Goal: Information Seeking & Learning: Learn about a topic

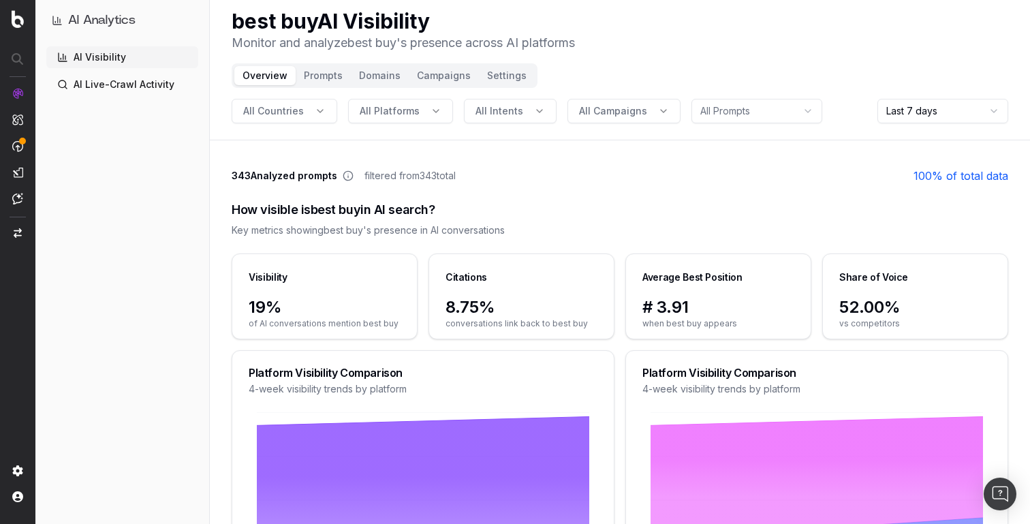
scroll to position [3, 0]
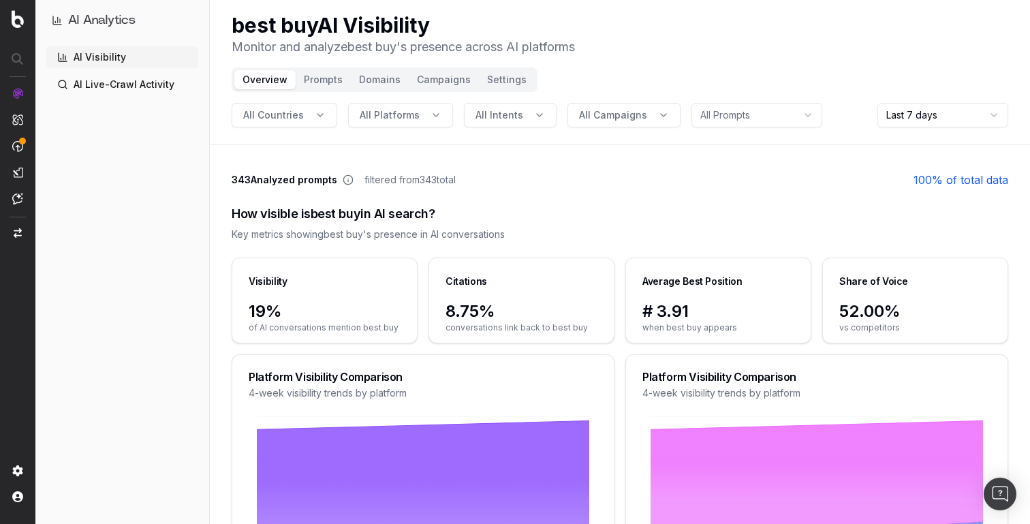
click at [396, 109] on span "All Platforms" at bounding box center [390, 115] width 60 height 14
click at [390, 178] on div "google_ai_mode" at bounding box center [396, 175] width 197 height 22
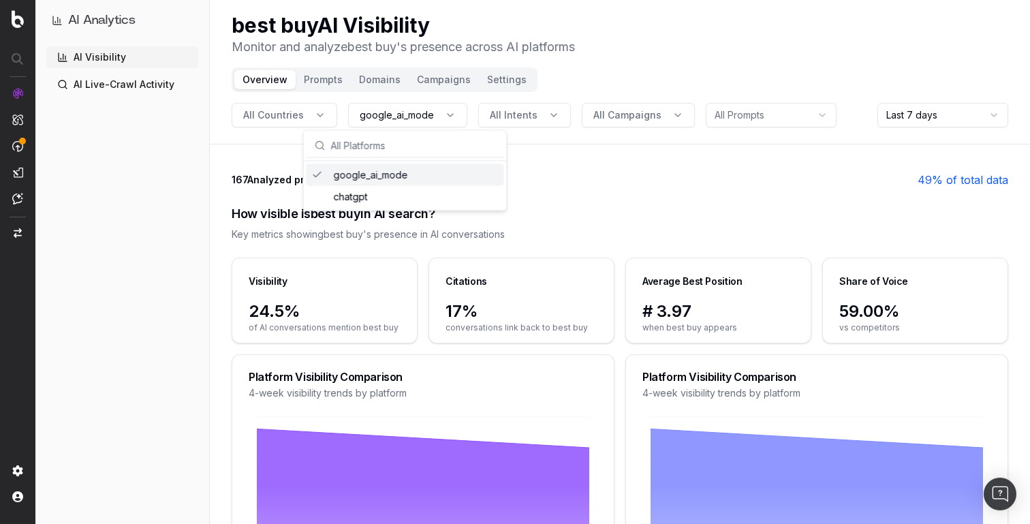
click at [443, 123] on button "google_ai_mode" at bounding box center [407, 115] width 119 height 25
click at [509, 121] on span "All Intents" at bounding box center [514, 115] width 48 height 14
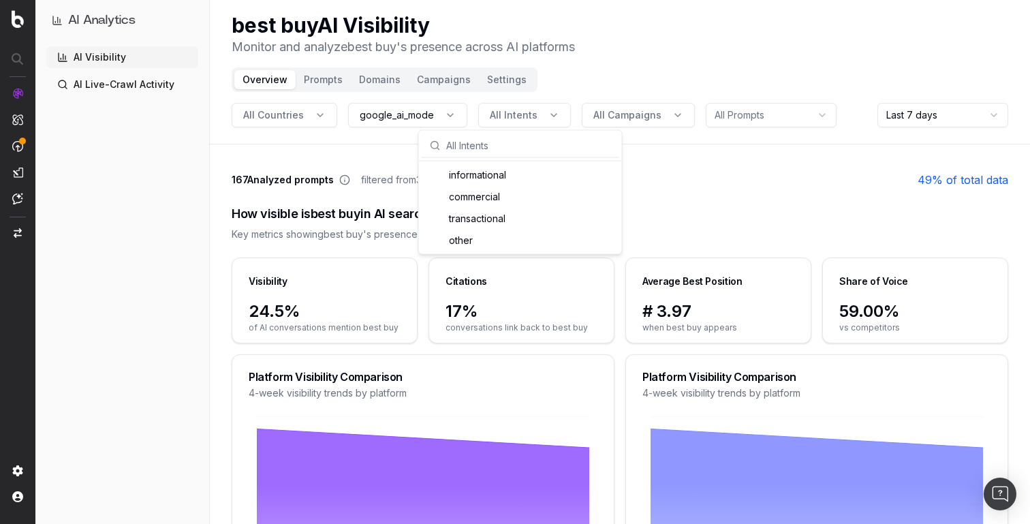
click at [614, 118] on span "All Campaigns" at bounding box center [627, 115] width 68 height 14
click at [699, 110] on html "AI Analytics AI Visibility AI Live-Crawl Activity best buy AI Visibility Monito…" at bounding box center [515, 259] width 1030 height 524
click at [298, 116] on html "AI Analytics AI Visibility AI Live-Crawl Activity best buy AI Visibility Monito…" at bounding box center [515, 259] width 1030 height 524
click at [294, 116] on span "All Countries" at bounding box center [273, 115] width 61 height 14
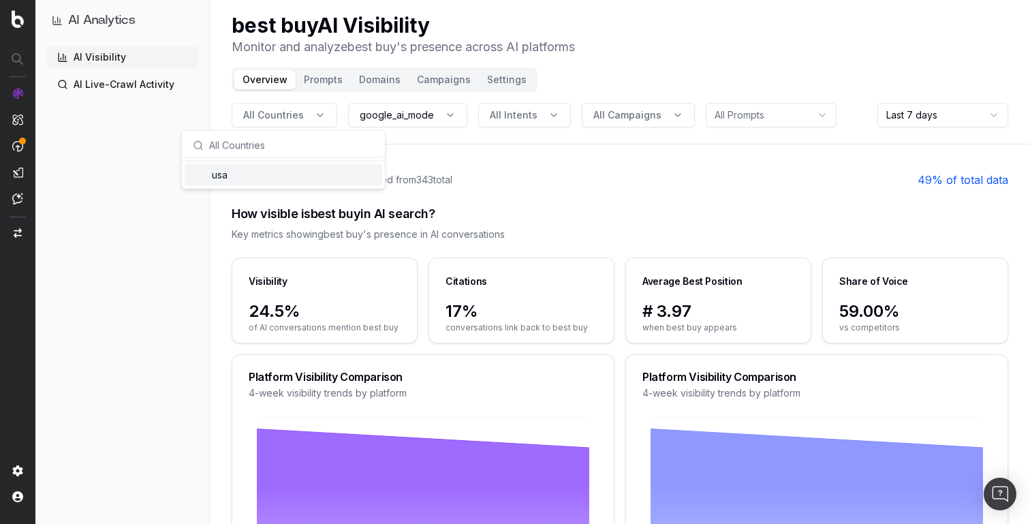
click at [332, 83] on button "Prompts" at bounding box center [323, 79] width 55 height 19
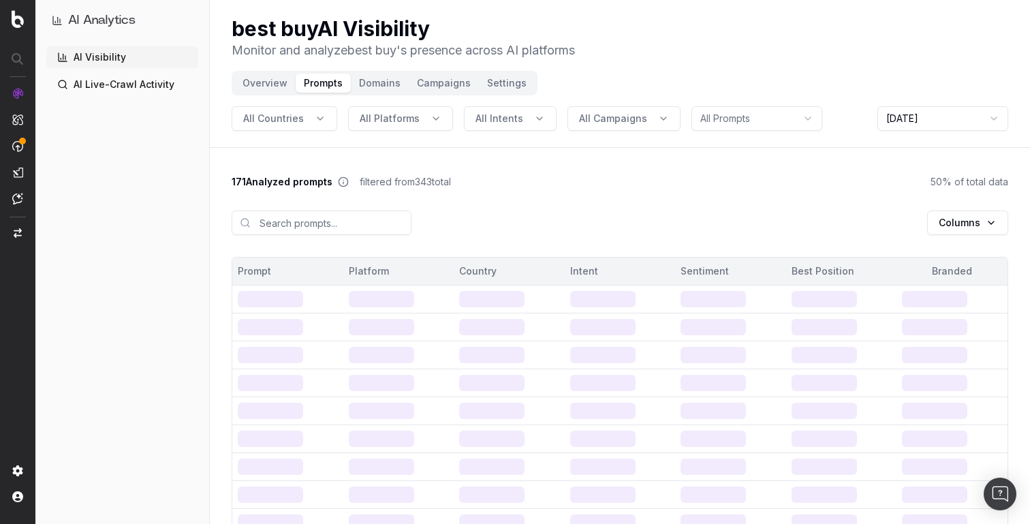
click at [971, 225] on html "AI Analytics AI Visibility AI Live-Crawl Activity best buy AI Visibility Monito…" at bounding box center [515, 262] width 1030 height 524
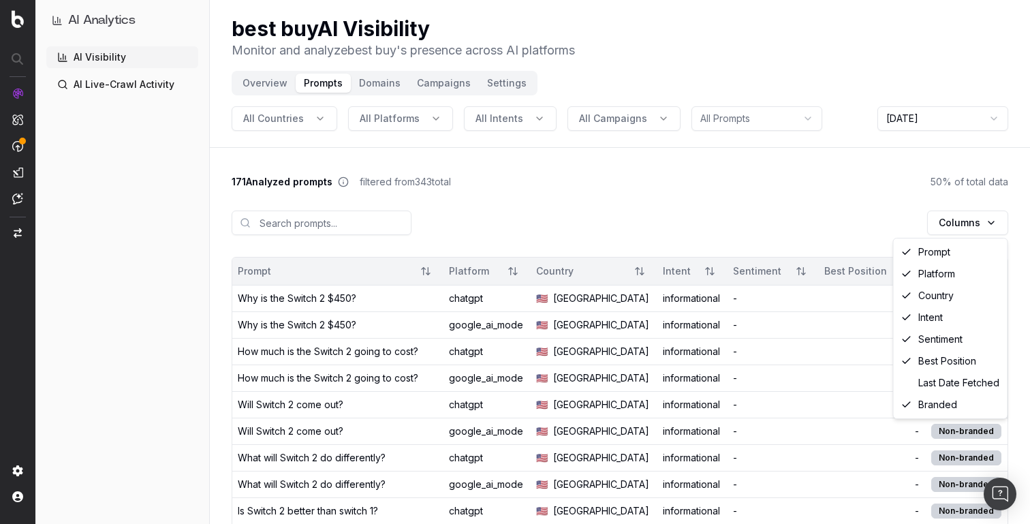
click at [853, 219] on html "AI Analytics AI Visibility AI Live-Crawl Activity best buy AI Visibility Monito…" at bounding box center [515, 262] width 1030 height 524
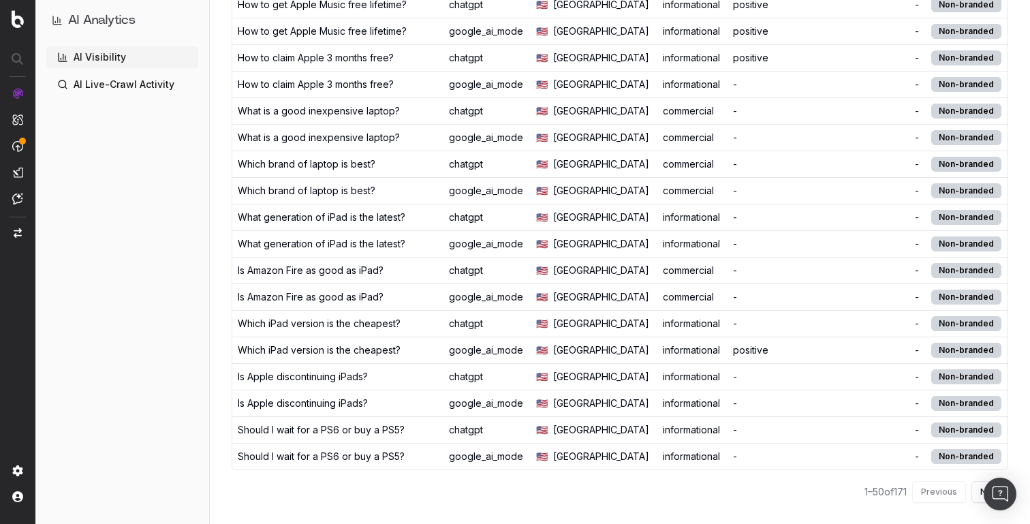
scroll to position [1139, 0]
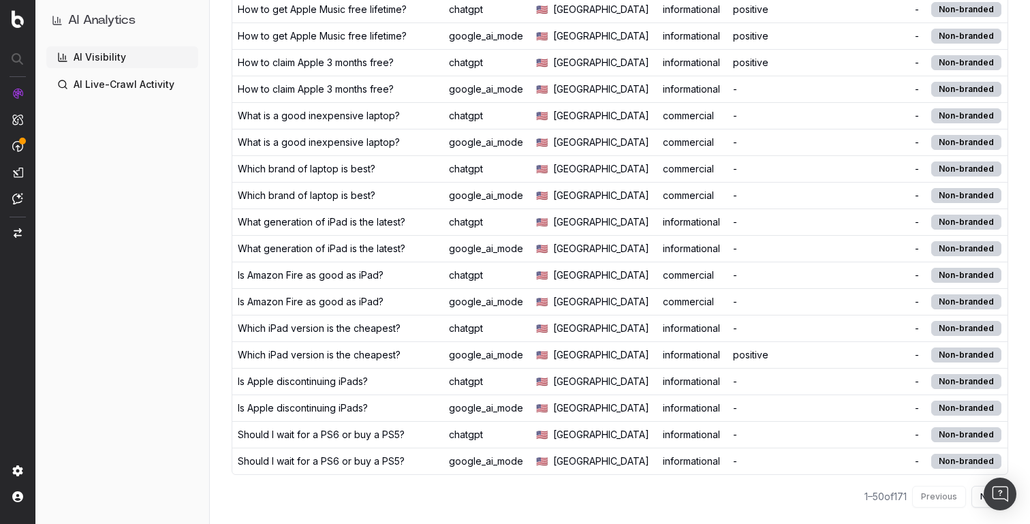
click at [395, 354] on div "Which iPad version is the cheapest?" at bounding box center [319, 355] width 163 height 14
click at [356, 174] on div "Which brand of laptop is best?" at bounding box center [307, 169] width 138 height 14
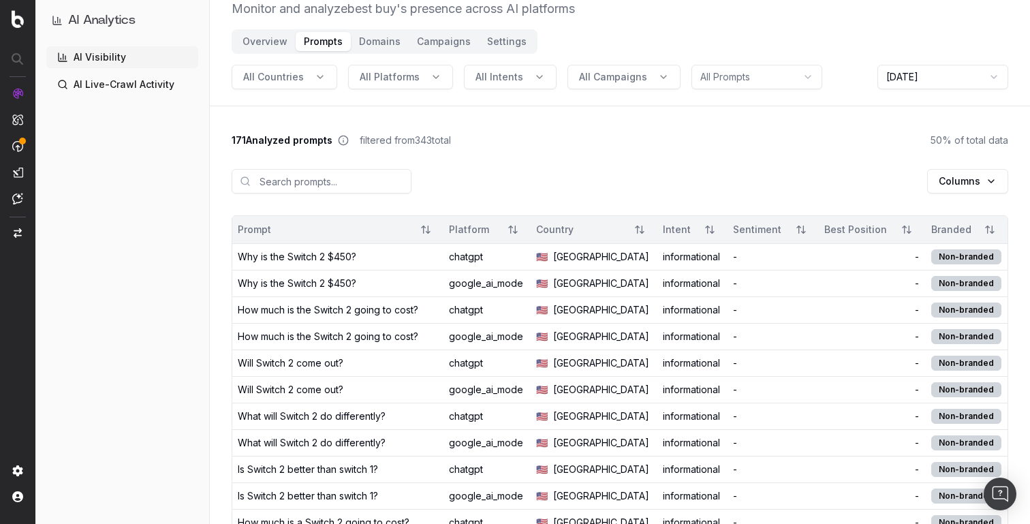
scroll to position [0, 0]
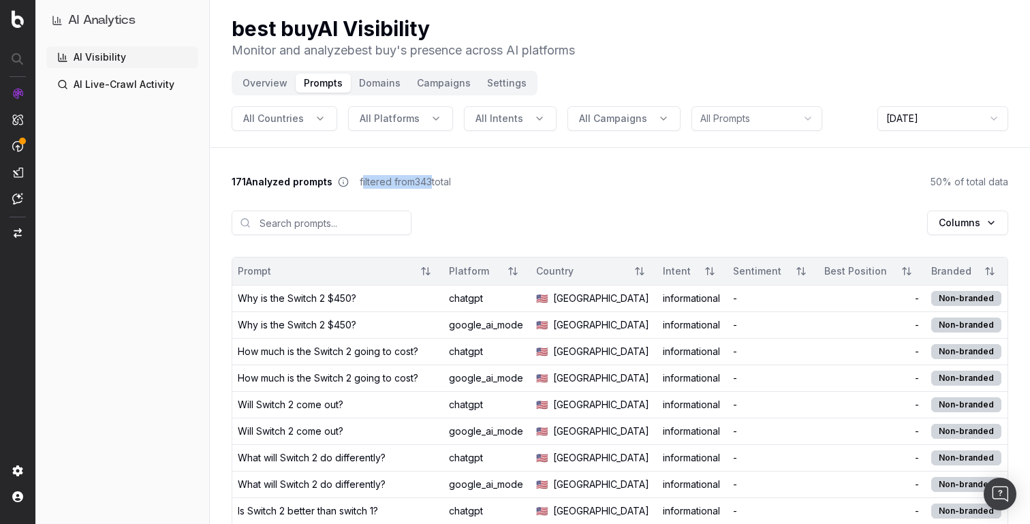
drag, startPoint x: 360, startPoint y: 182, endPoint x: 432, endPoint y: 180, distance: 72.2
click at [432, 180] on span "filtered from 343 total" at bounding box center [405, 182] width 91 height 14
click at [907, 116] on html "AI Analytics AI Visibility AI Live-Crawl Activity best buy AI Visibility Monito…" at bounding box center [515, 262] width 1030 height 524
click at [926, 95] on html "AI Analytics AI Visibility AI Live-Crawl Activity best buy AI Visibility Monito…" at bounding box center [515, 262] width 1030 height 524
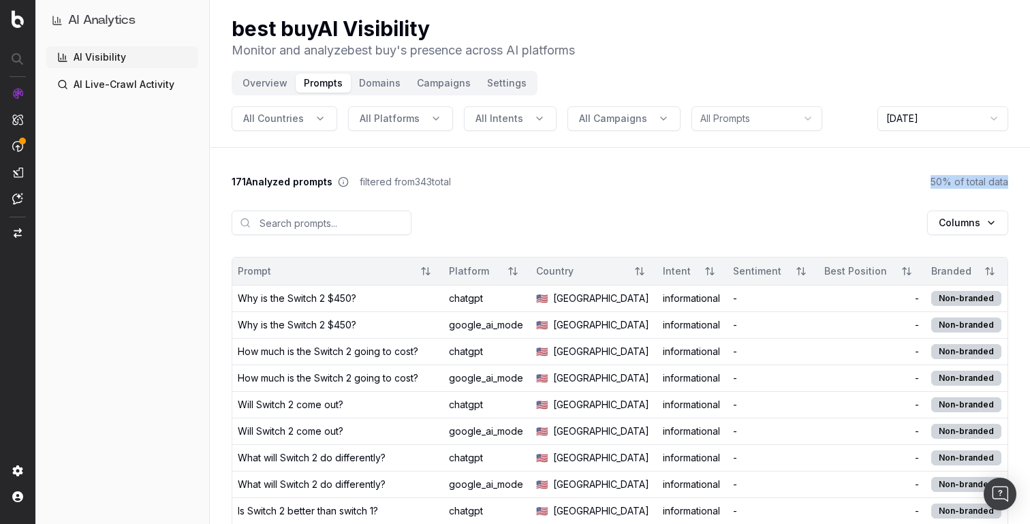
drag, startPoint x: 930, startPoint y: 182, endPoint x: 1029, endPoint y: 183, distance: 98.8
click at [981, 187] on span "50 % of total data" at bounding box center [969, 182] width 78 height 14
click at [968, 121] on html "AI Analytics AI Visibility AI Live-Crawl Activity best buy AI Visibility Monito…" at bounding box center [515, 262] width 1030 height 524
click at [966, 128] on html "AI Analytics AI Visibility AI Live-Crawl Activity best buy AI Visibility Monito…" at bounding box center [515, 262] width 1030 height 524
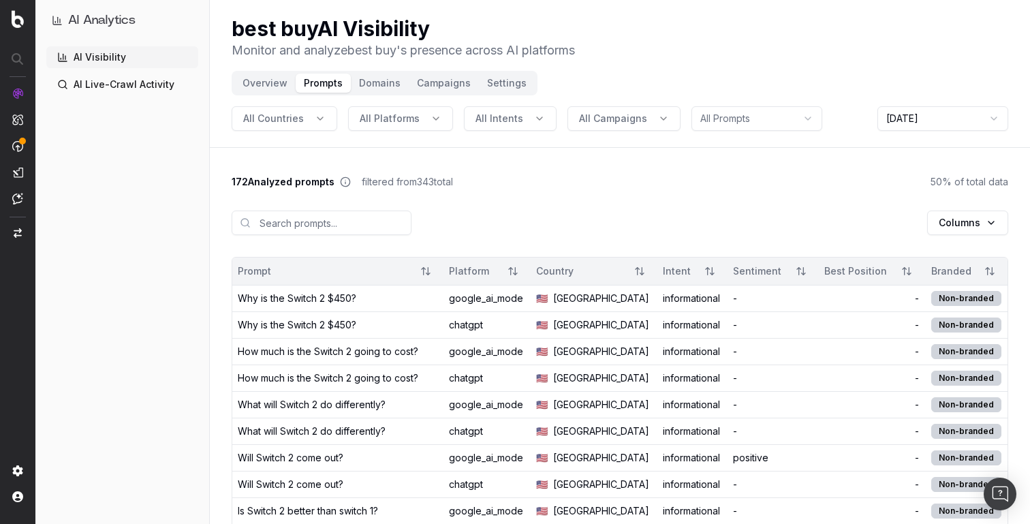
click at [394, 80] on button "Domains" at bounding box center [380, 83] width 58 height 19
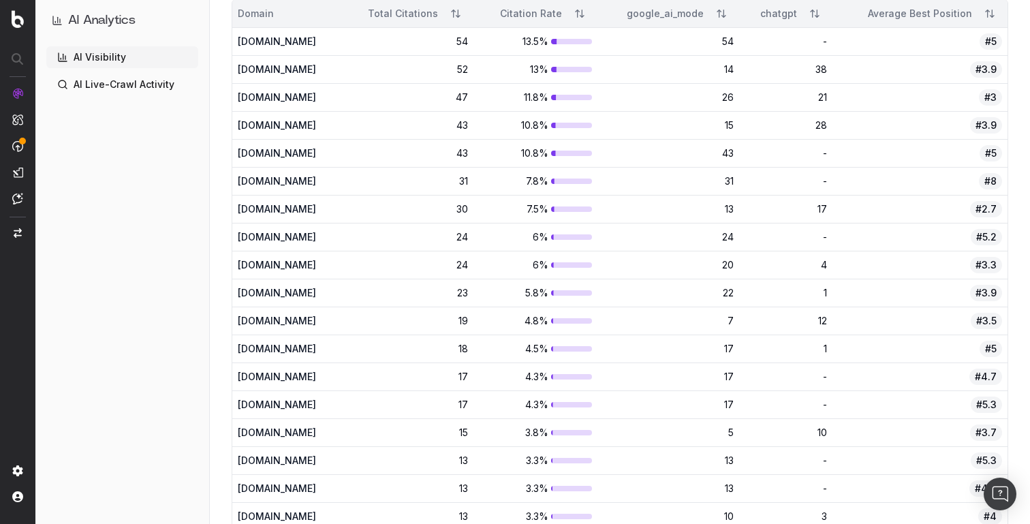
scroll to position [14, 0]
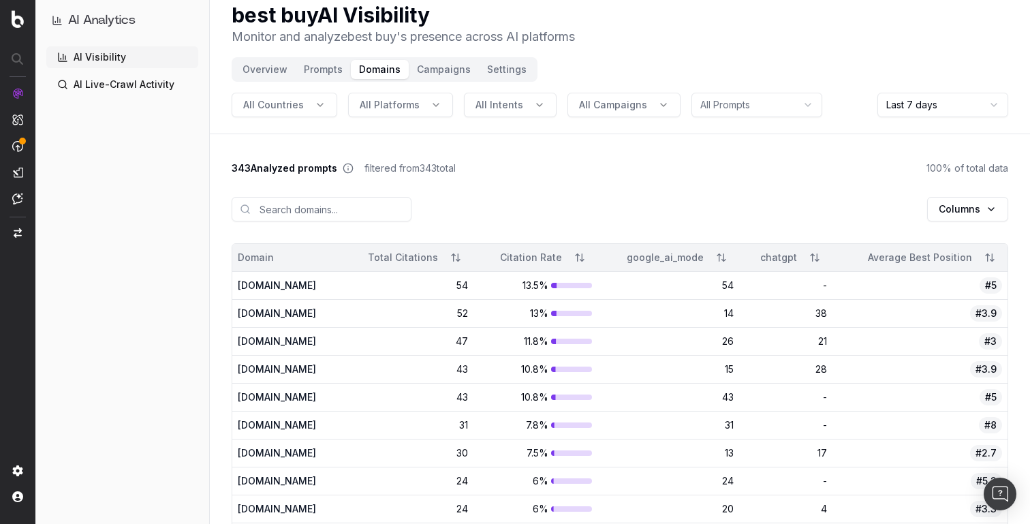
click at [447, 57] on div "Overview Prompts Domains Campaigns Settings" at bounding box center [385, 69] width 306 height 25
click at [447, 63] on button "Campaigns" at bounding box center [444, 69] width 70 height 19
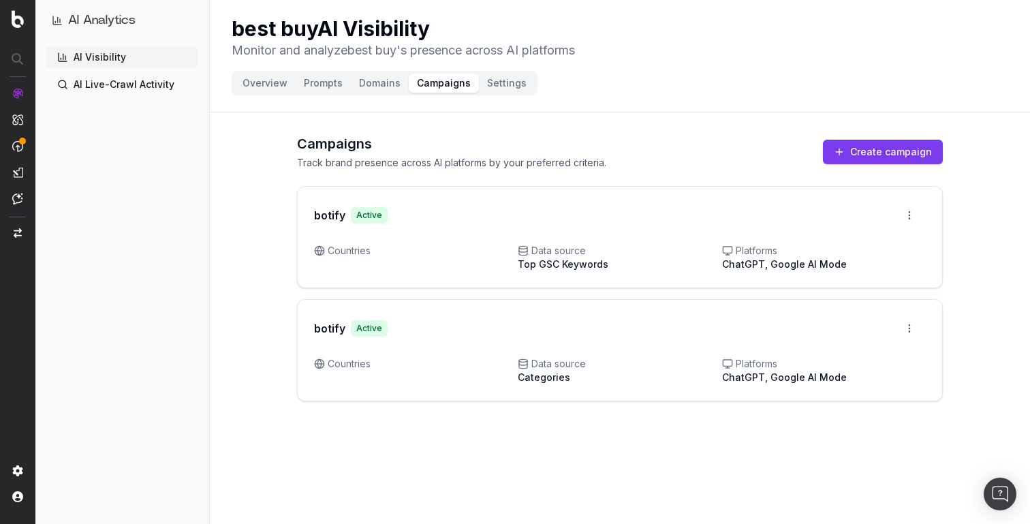
click at [251, 75] on button "Overview" at bounding box center [264, 83] width 61 height 19
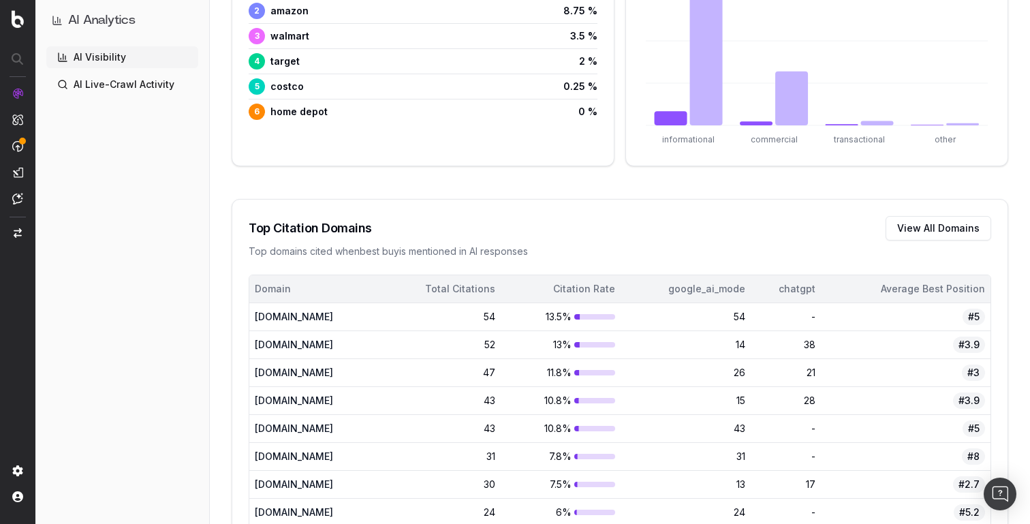
scroll to position [696, 0]
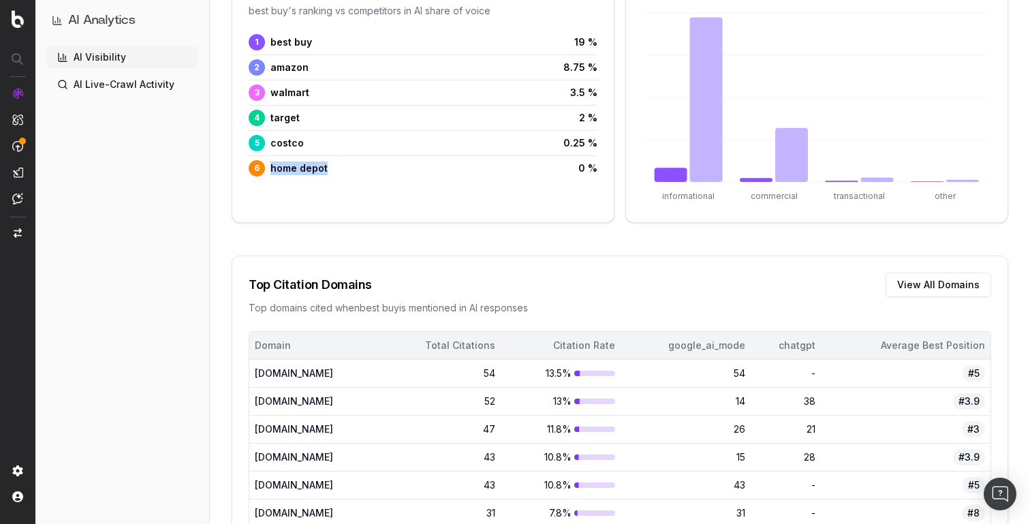
drag, startPoint x: 272, startPoint y: 167, endPoint x: 385, endPoint y: 168, distance: 113.1
click at [385, 168] on div "6 home depot 0 %" at bounding box center [423, 168] width 349 height 16
drag, startPoint x: 270, startPoint y: 116, endPoint x: 351, endPoint y: 116, distance: 81.0
click at [351, 116] on div "4 target 2 %" at bounding box center [423, 118] width 349 height 16
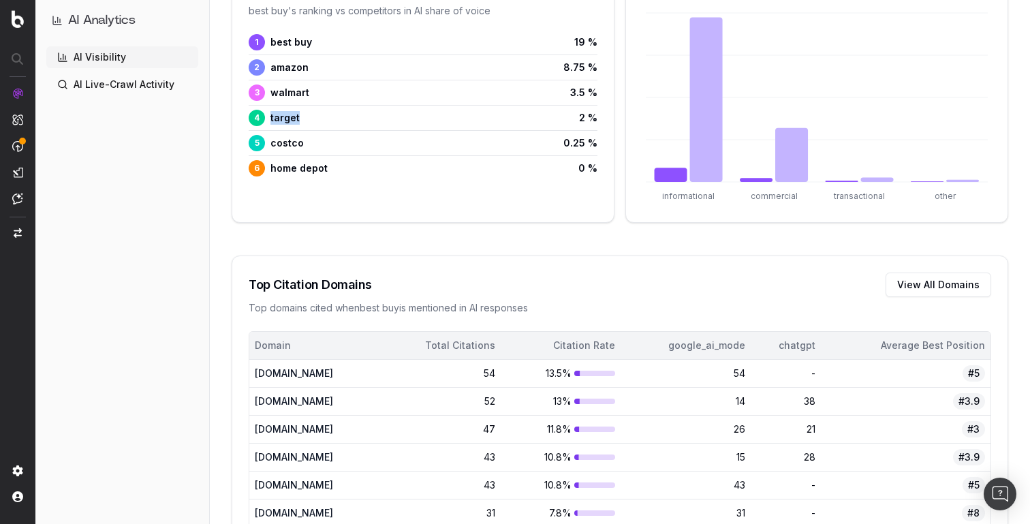
click at [351, 116] on div "4 target 2 %" at bounding box center [423, 118] width 349 height 16
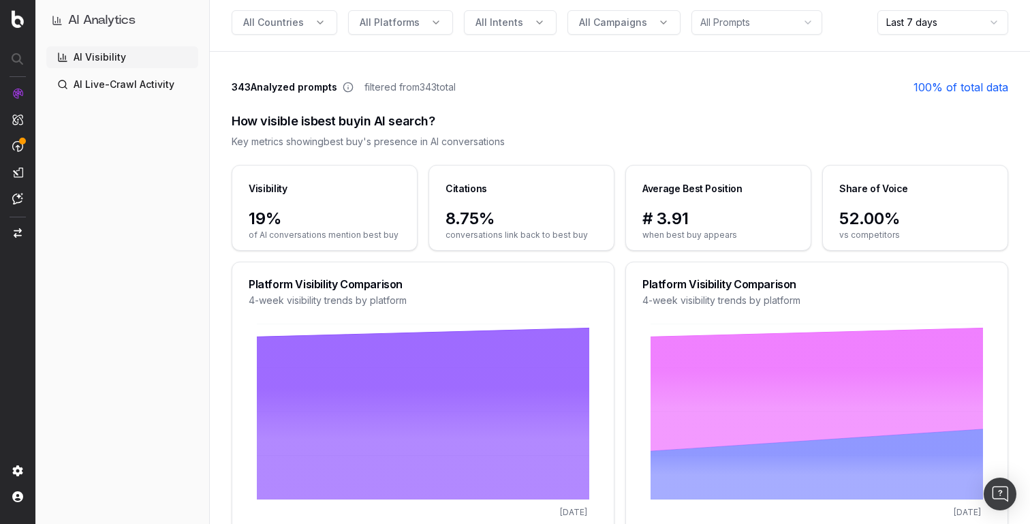
scroll to position [0, 0]
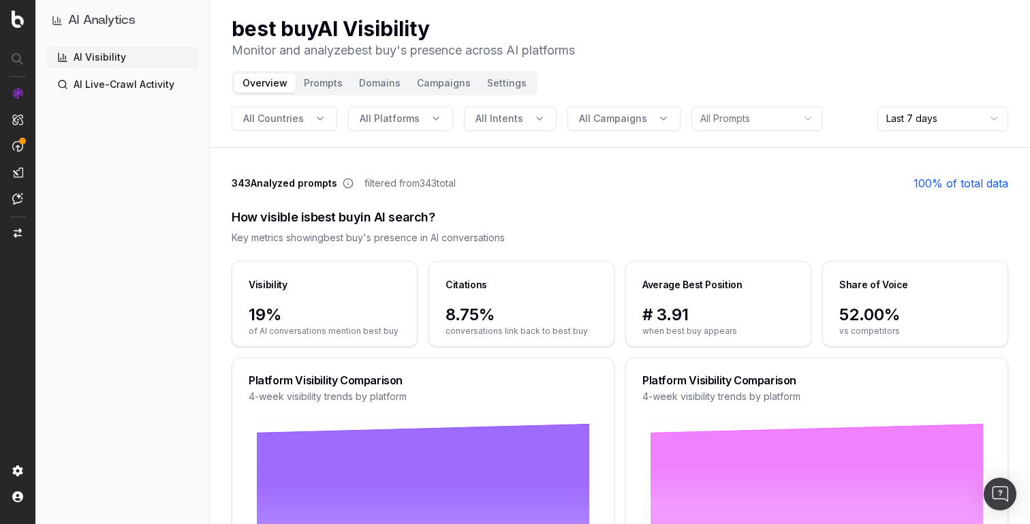
click at [597, 115] on span "All Campaigns" at bounding box center [613, 119] width 68 height 14
click at [485, 118] on span "All Intents" at bounding box center [499, 119] width 48 height 14
click at [613, 123] on span "All Campaigns" at bounding box center [613, 119] width 68 height 14
click at [693, 119] on html "AI Analytics AI Visibility AI Live-Crawl Activity best buy AI Visibility Monito…" at bounding box center [515, 262] width 1030 height 524
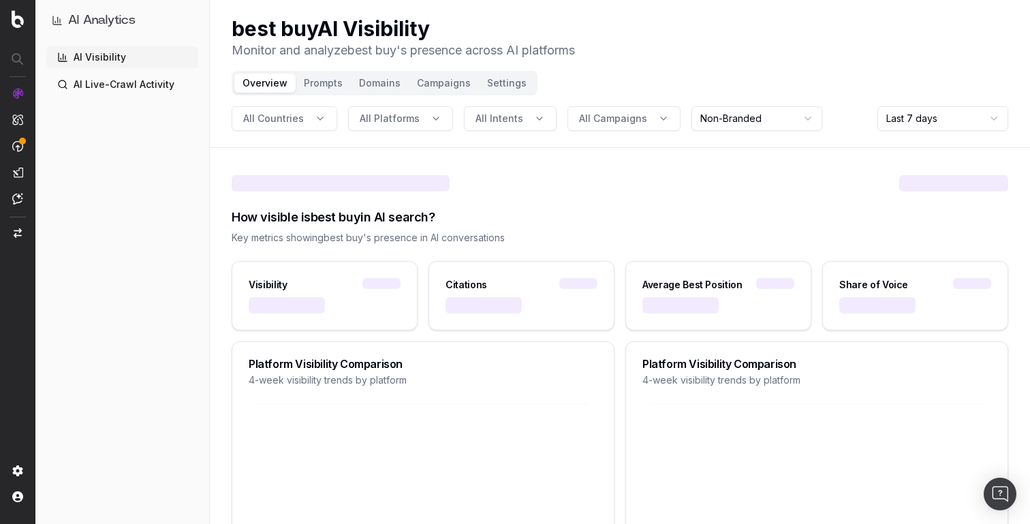
click at [709, 57] on div "best buy AI Visibility Monitor and analyze best buy 's presence across AI platf…" at bounding box center [620, 38] width 776 height 44
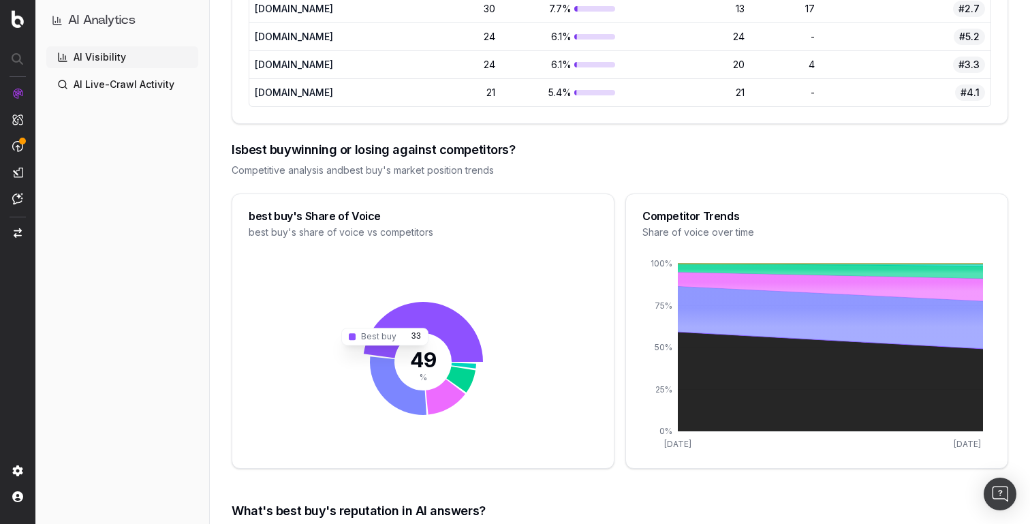
scroll to position [1382, 0]
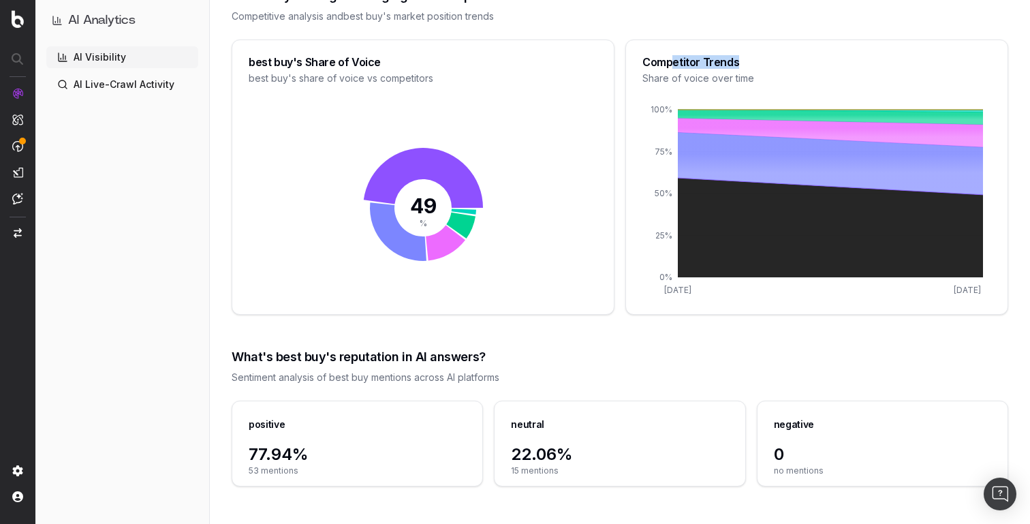
drag, startPoint x: 671, startPoint y: 64, endPoint x: 741, endPoint y: 64, distance: 70.1
click at [741, 64] on div "Competitor Trends" at bounding box center [816, 62] width 349 height 11
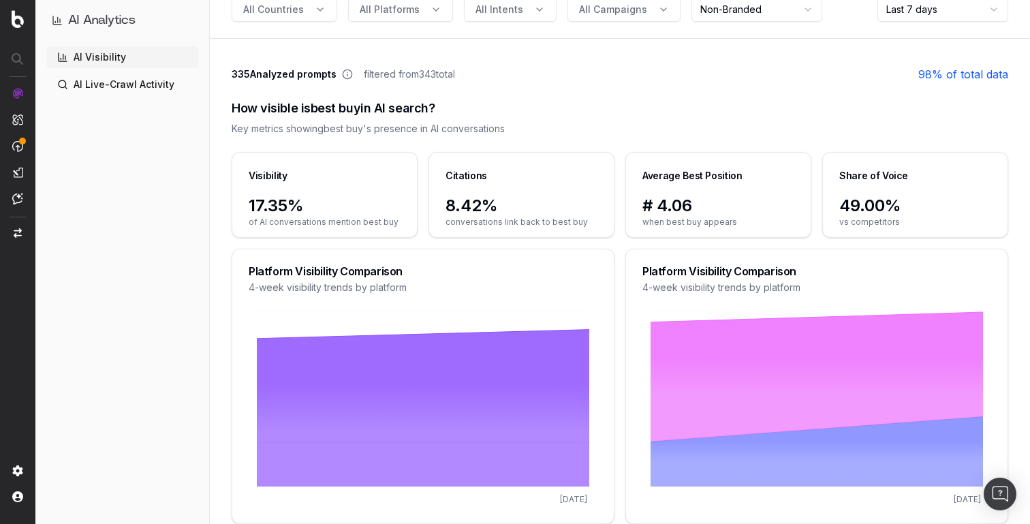
scroll to position [113, 0]
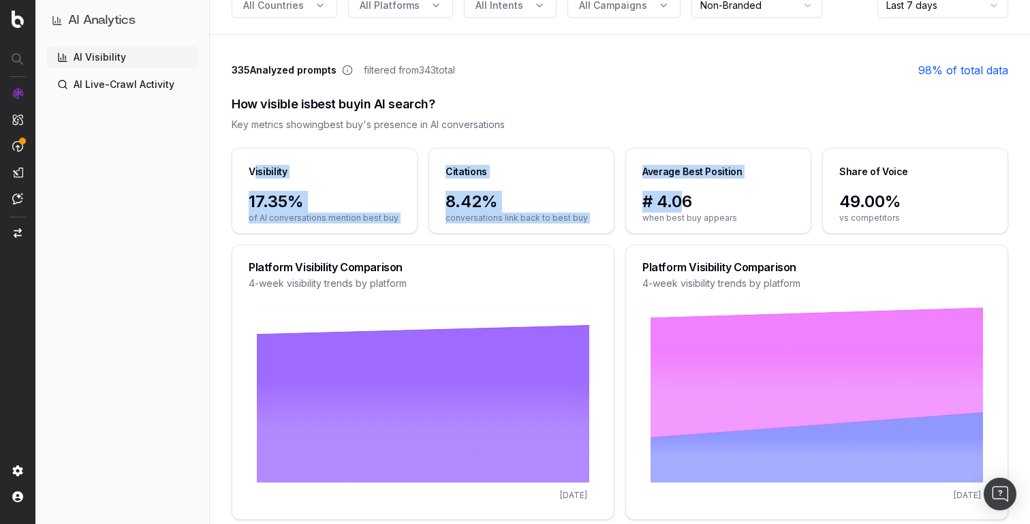
drag, startPoint x: 253, startPoint y: 168, endPoint x: 683, endPoint y: 200, distance: 430.9
click at [683, 200] on div "Visibility 17.35% of AI conversations mention best buy Citations 8.42% conversa…" at bounding box center [620, 191] width 776 height 86
click at [683, 200] on span "# 4.06" at bounding box center [718, 202] width 152 height 22
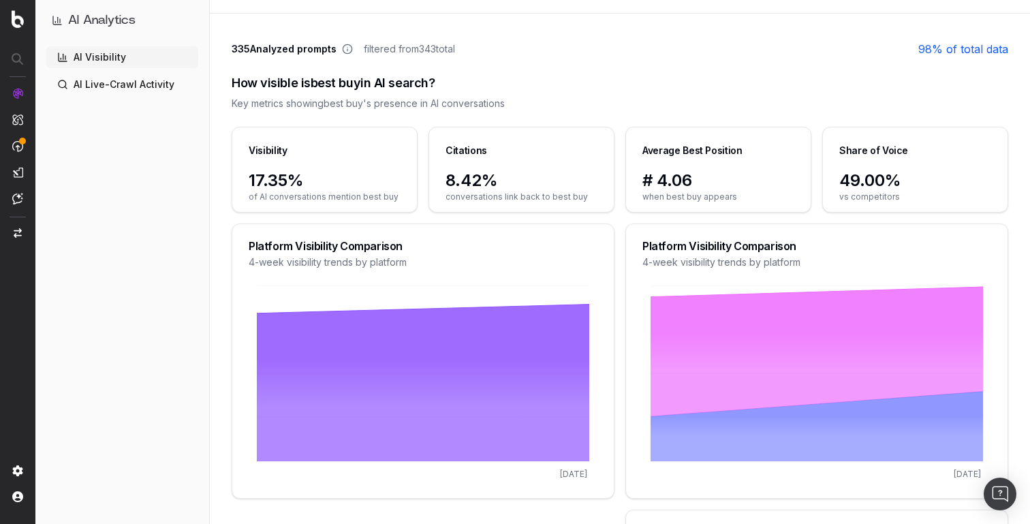
scroll to position [0, 0]
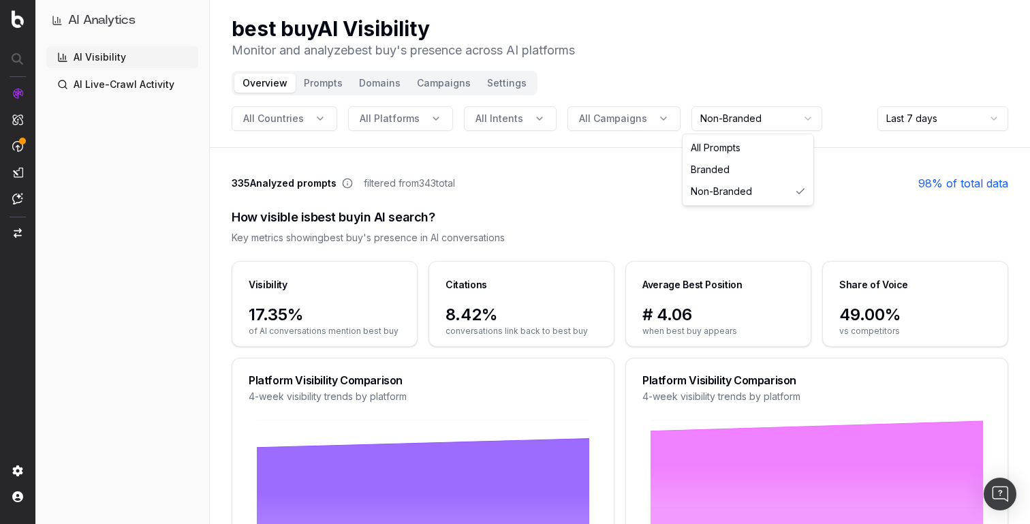
click at [746, 116] on html "AI Analytics AI Visibility AI Live-Crawl Activity best buy AI Visibility Monito…" at bounding box center [515, 262] width 1030 height 524
click at [800, 76] on html "AI Analytics AI Visibility AI Live-Crawl Activity best buy AI Visibility Monito…" at bounding box center [515, 262] width 1030 height 524
click at [847, 78] on header "best buy AI Visibility Monitor and analyze best buy 's presence across AI platf…" at bounding box center [620, 74] width 820 height 148
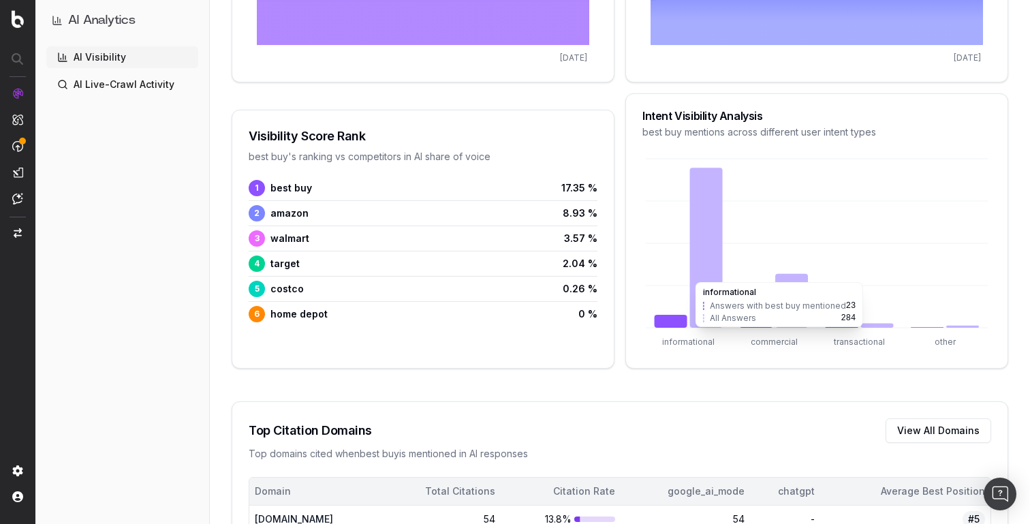
scroll to position [562, 0]
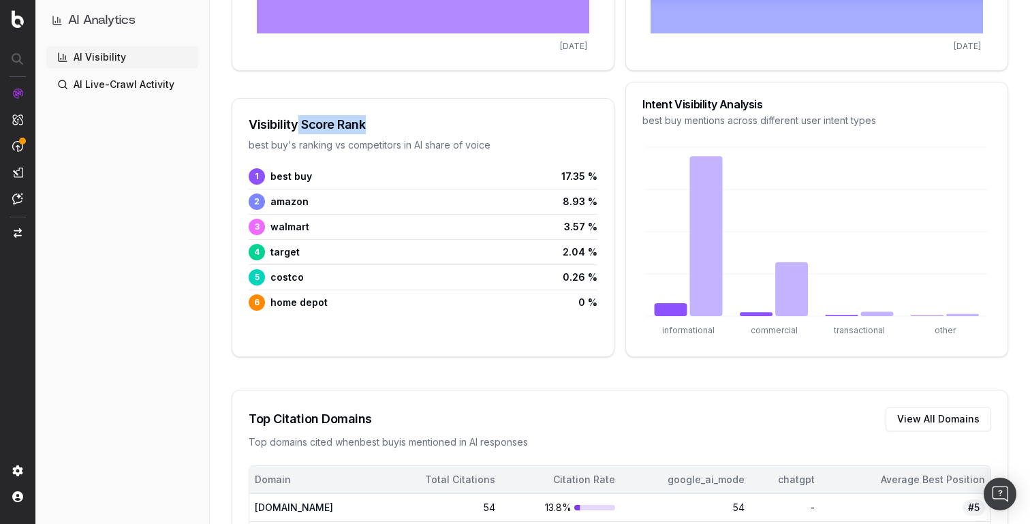
drag, startPoint x: 296, startPoint y: 126, endPoint x: 470, endPoint y: 130, distance: 174.4
click at [470, 130] on div "Visibility Score Rank" at bounding box center [423, 124] width 349 height 19
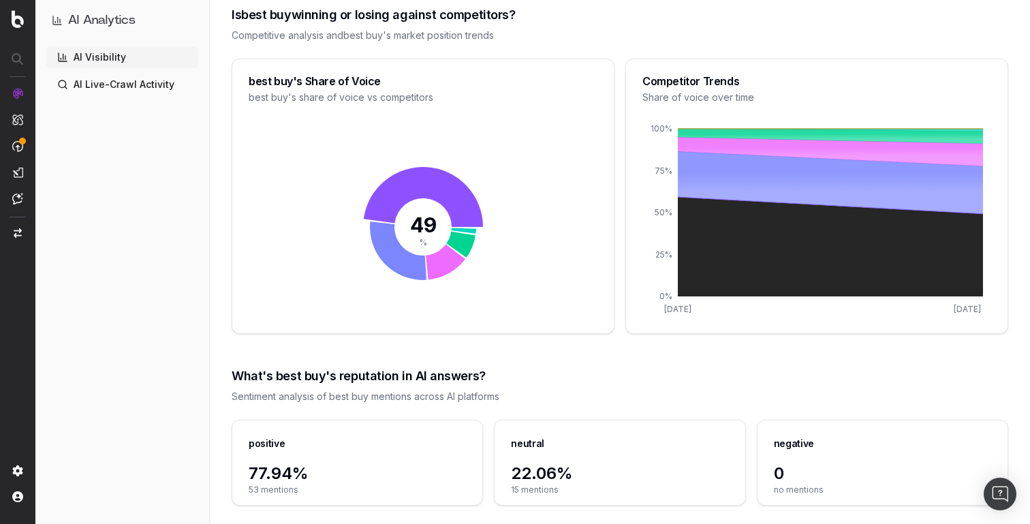
scroll to position [1382, 0]
